Goal: Navigation & Orientation: Find specific page/section

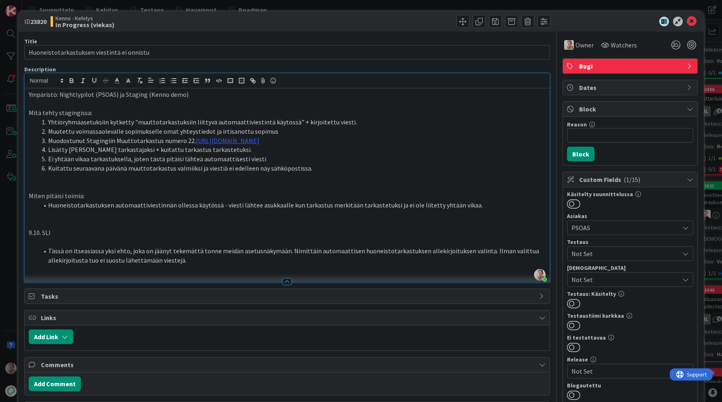
click at [198, 95] on p "Ympäristö: Nightlypilot (PSOAS) ja Staging (Kenno demo)" at bounding box center [287, 94] width 517 height 9
drag, startPoint x: 189, startPoint y: 268, endPoint x: 205, endPoint y: 268, distance: 16.2
click at [190, 264] on li "Tässä on itseasiassa yksi ehto, joka on jäänyt tekemättä tonne meidän asetusnäk…" at bounding box center [292, 255] width 508 height 18
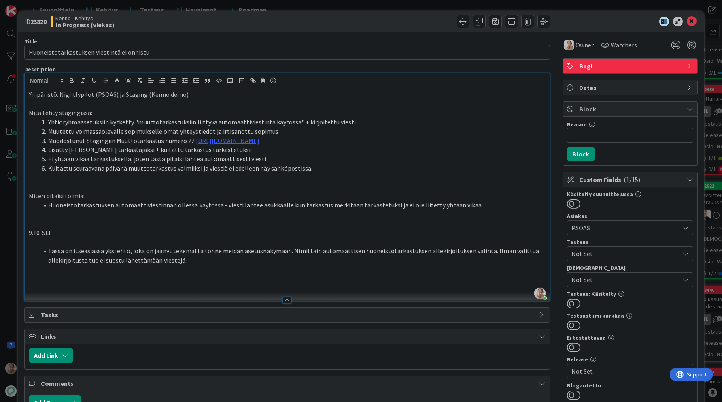
paste div
drag, startPoint x: 227, startPoint y: 295, endPoint x: 209, endPoint y: 289, distance: 19.1
click at [227, 292] on p at bounding box center [287, 287] width 517 height 9
click at [200, 283] on p "PR: https://github.com/pandiafi/kenno/pull/8696" at bounding box center [287, 278] width 517 height 9
drag, startPoint x: 199, startPoint y: 271, endPoint x: 217, endPoint y: 270, distance: 18.6
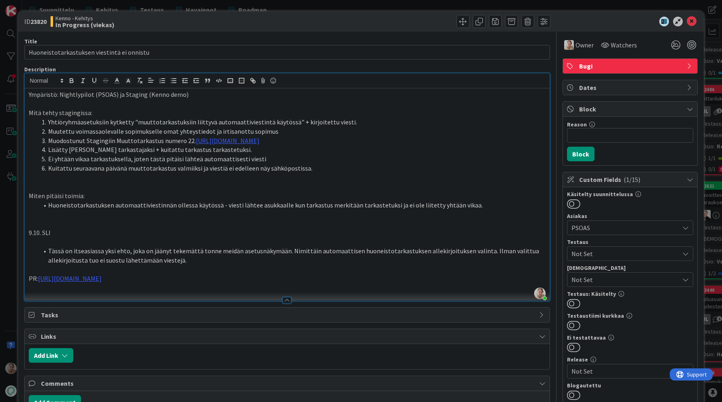
click at [199, 264] on li "Tässä on itseasiassa yksi ehto, joka on jäänyt tekemättä tonne meidän asetusnäk…" at bounding box center [292, 255] width 508 height 18
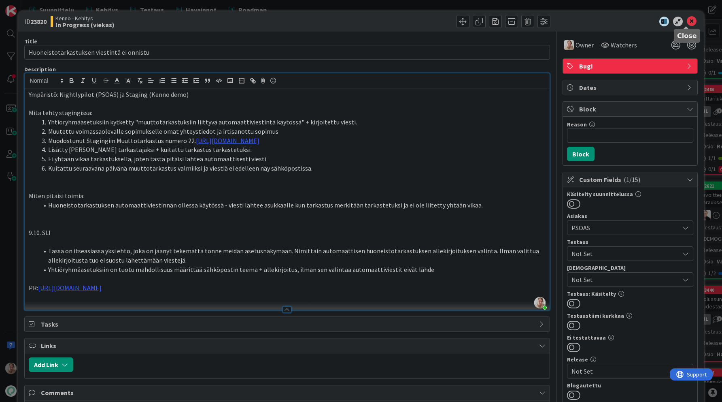
click at [687, 25] on icon at bounding box center [692, 22] width 10 height 10
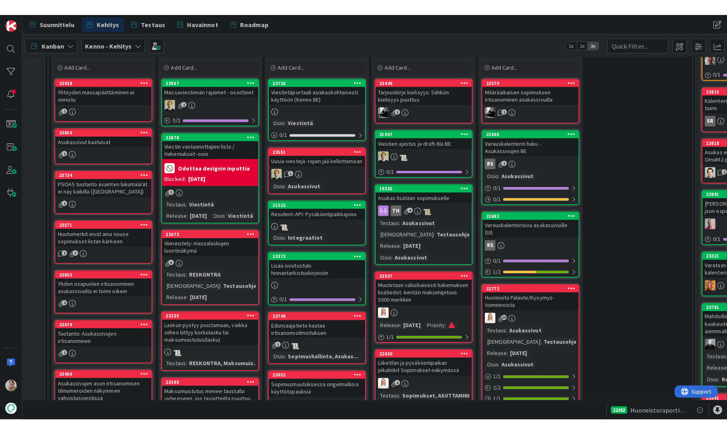
scroll to position [151, 0]
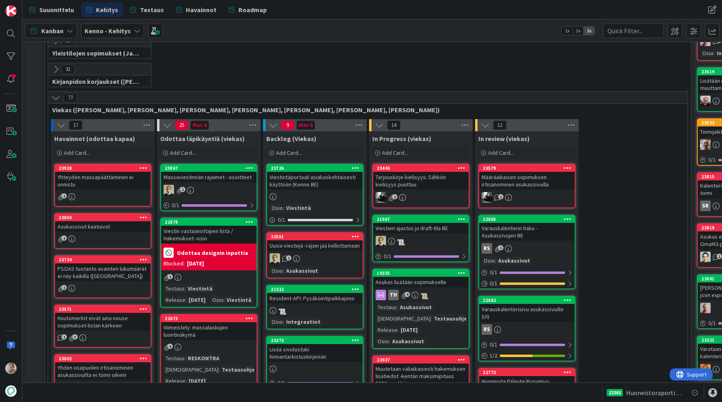
drag, startPoint x: 435, startPoint y: 147, endPoint x: 544, endPoint y: 0, distance: 182.6
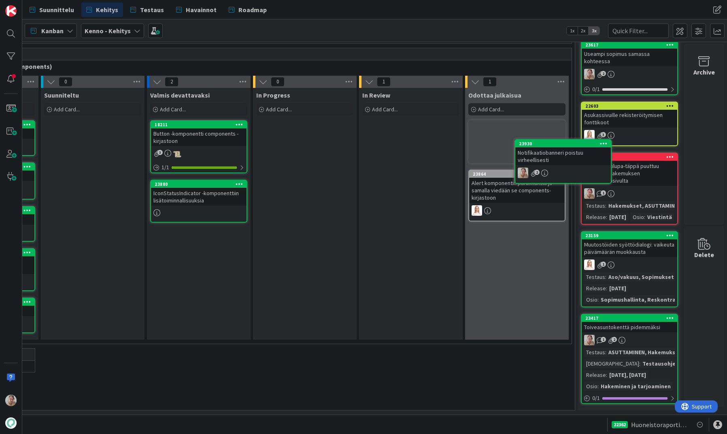
scroll to position [2853, 122]
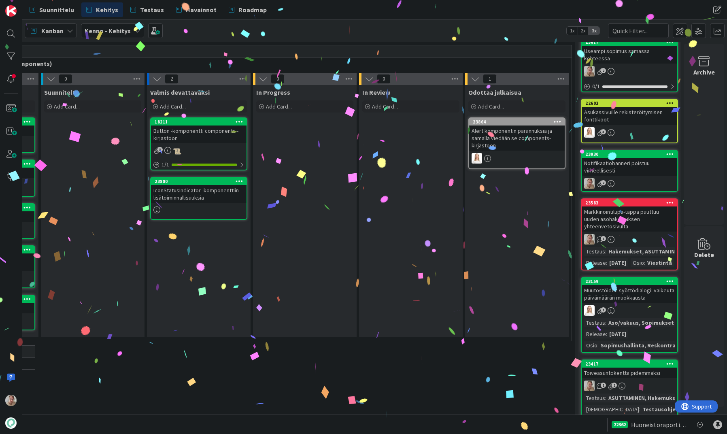
click at [666, 151] on icon at bounding box center [670, 154] width 8 height 6
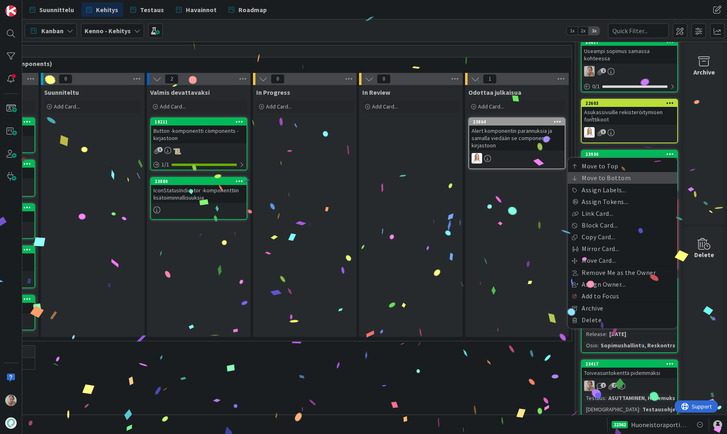
click at [624, 172] on link "Move to Bottom" at bounding box center [622, 178] width 109 height 12
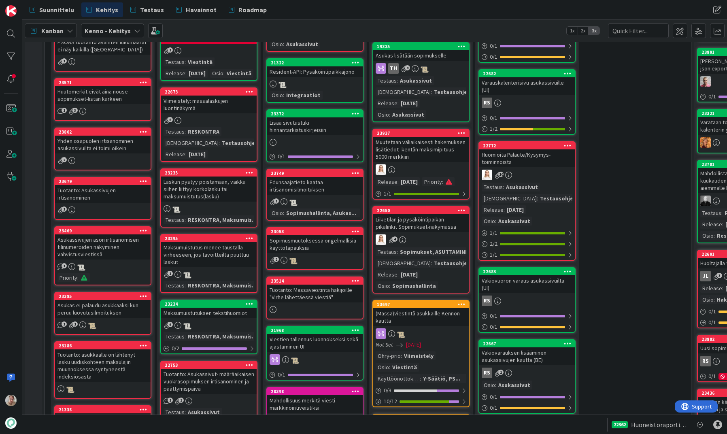
scroll to position [210, 0]
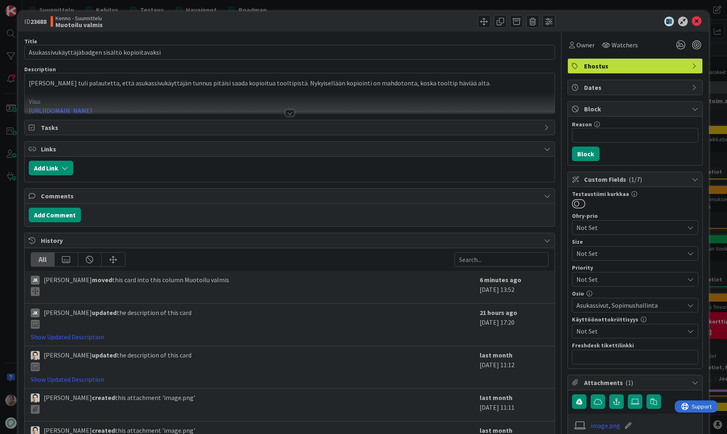
click at [317, 85] on p "Aspasta tuli palautetta, että asukassivukäyttäjän tunnus pitäisi saada kopioitu…" at bounding box center [290, 83] width 522 height 9
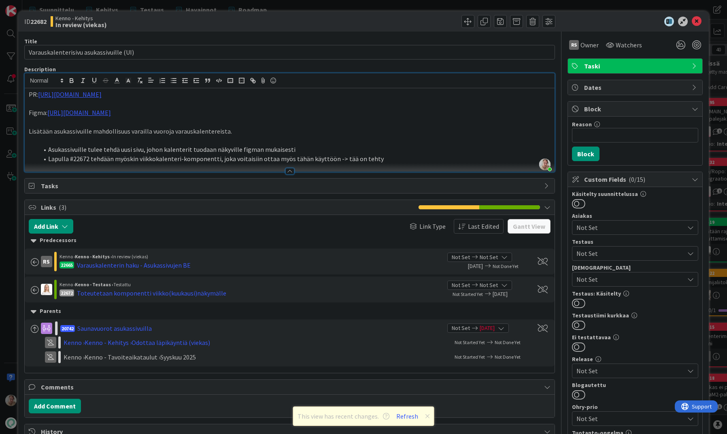
scroll to position [174, 0]
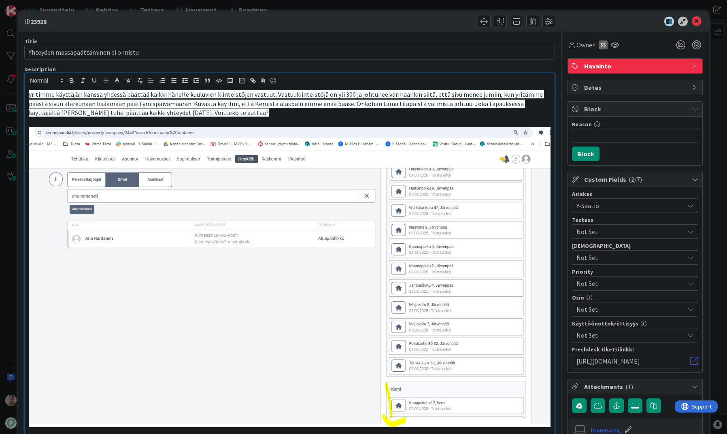
scroll to position [334, 0]
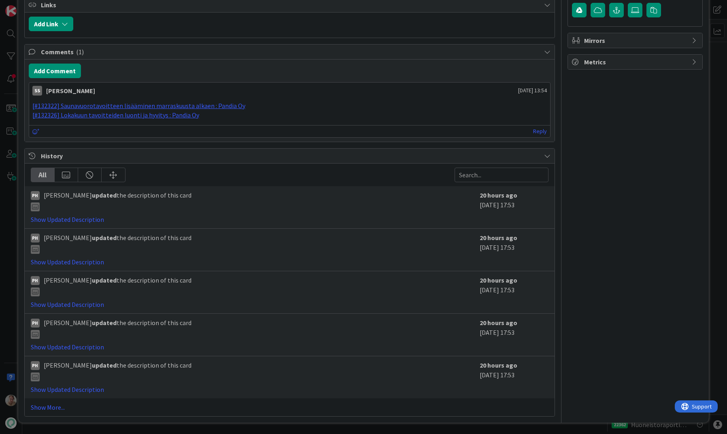
scroll to position [444, 0]
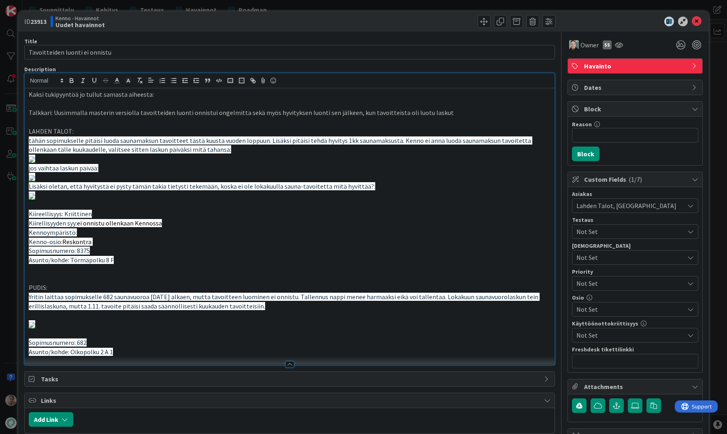
scroll to position [444, 0]
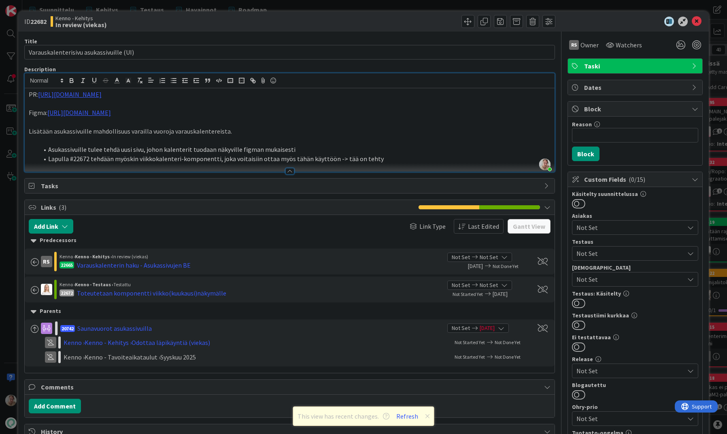
scroll to position [174, 0]
